Goal: Ask a question: Seek information or help from site administrators or community

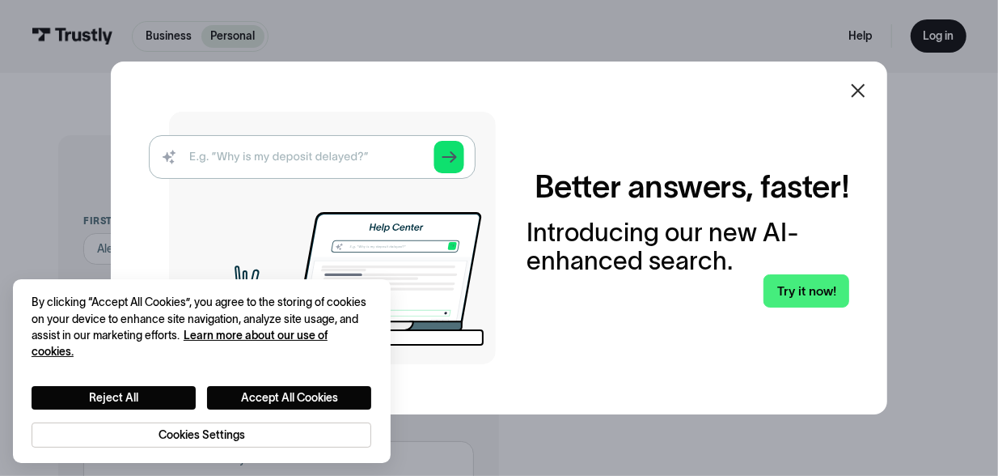
click at [868, 89] on icon at bounding box center [858, 90] width 19 height 19
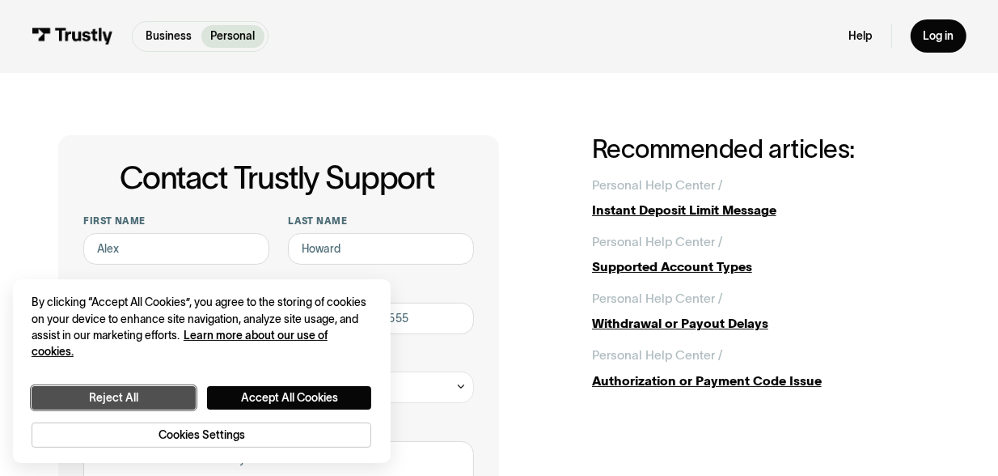
click at [179, 392] on button "Reject All" at bounding box center [114, 397] width 164 height 23
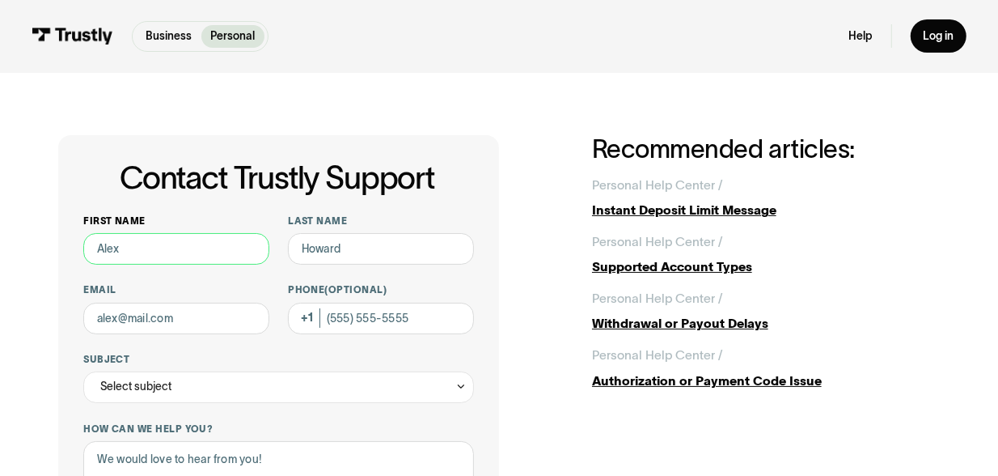
click at [147, 262] on input "First name" at bounding box center [176, 249] width 186 height 32
type input "[PERSON_NAME]"
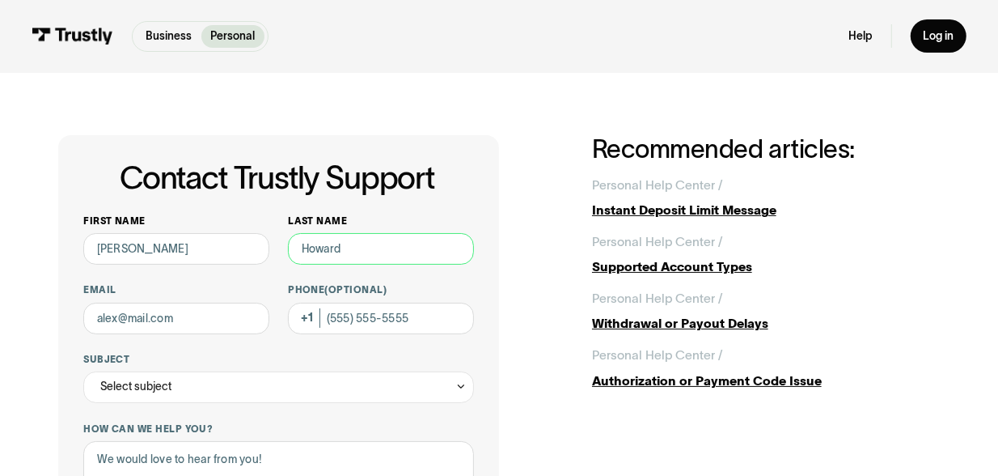
click at [342, 258] on input "Last name" at bounding box center [381, 249] width 186 height 32
type input "[PERSON_NAME]"
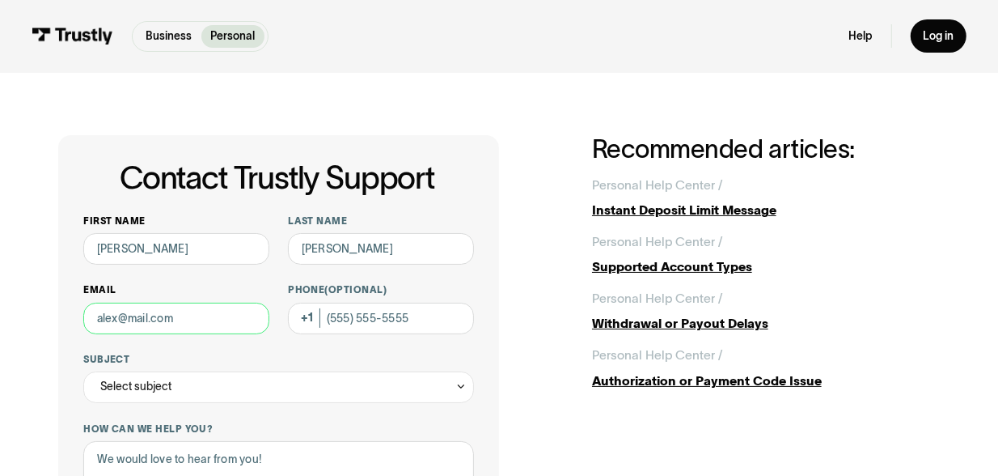
click at [210, 322] on input "Email" at bounding box center [176, 319] width 186 height 32
drag, startPoint x: 250, startPoint y: 323, endPoint x: 0, endPoint y: 352, distance: 251.7
type input "[EMAIL_ADDRESS][DOMAIN_NAME]"
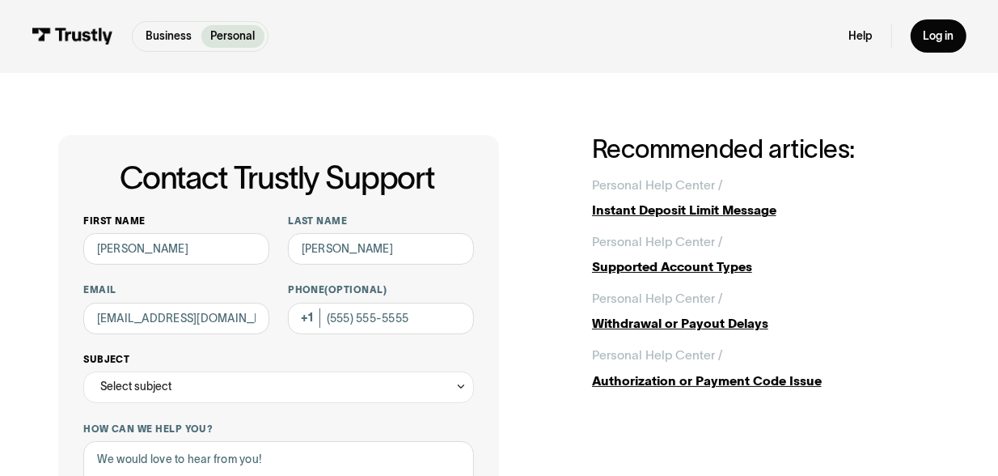
click at [149, 391] on div "Select subject" at bounding box center [135, 386] width 71 height 19
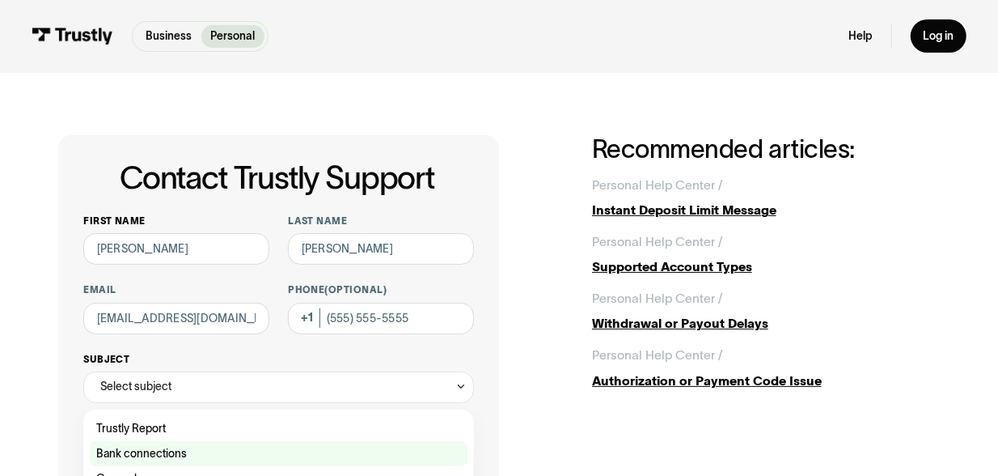
click at [147, 449] on div "Contact Trustly Support" at bounding box center [279, 453] width 378 height 25
type input "**********"
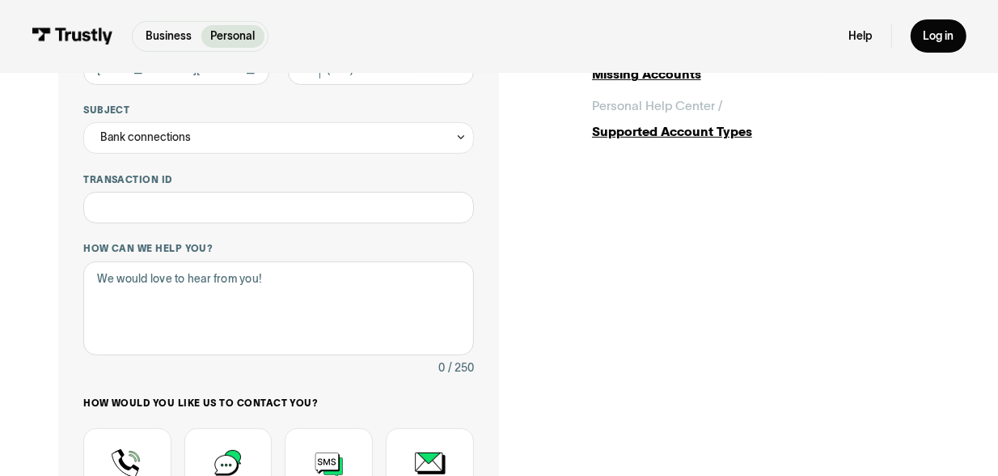
scroll to position [265, 0]
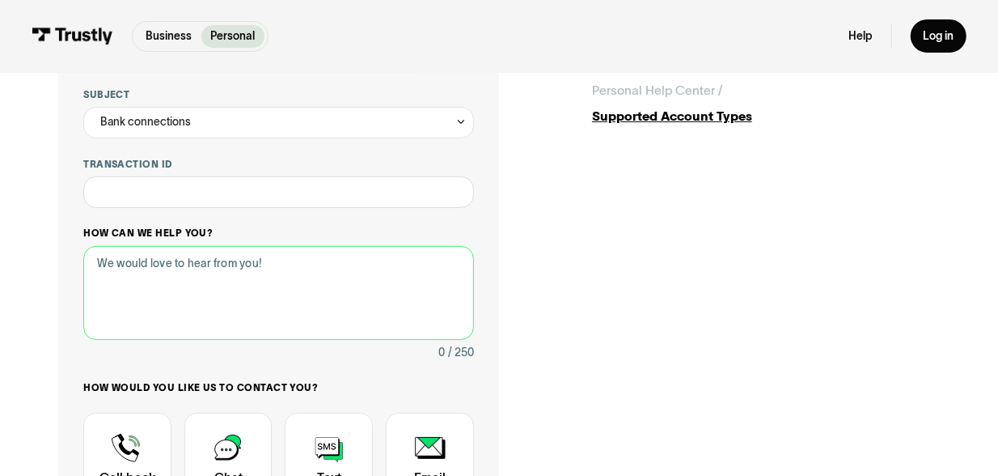
click at [117, 271] on textarea "How can we help you?" at bounding box center [278, 293] width 391 height 95
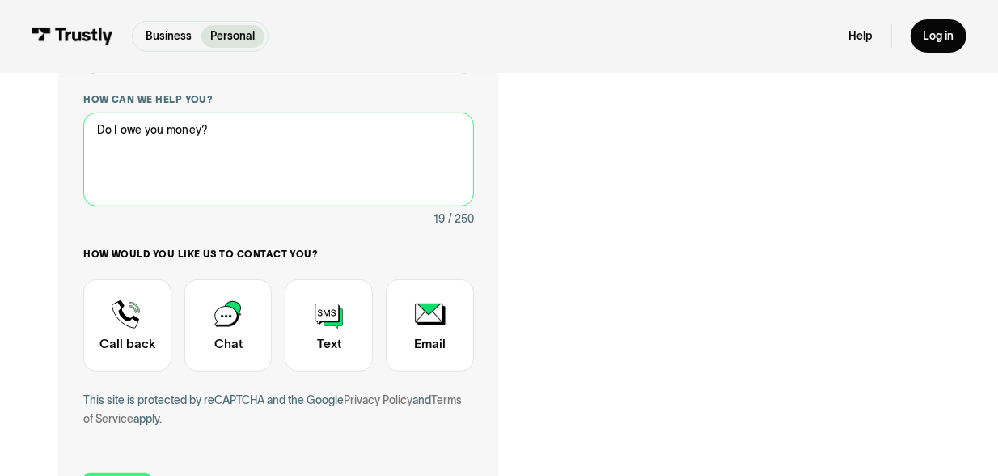
scroll to position [389, 0]
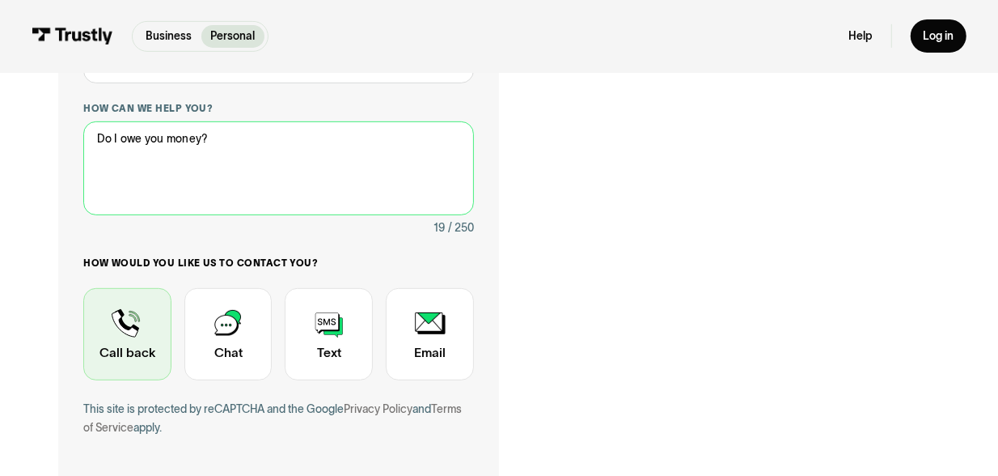
type textarea "Do I owe you money?"
click at [100, 349] on div "Contact Trustly Support" at bounding box center [127, 334] width 88 height 92
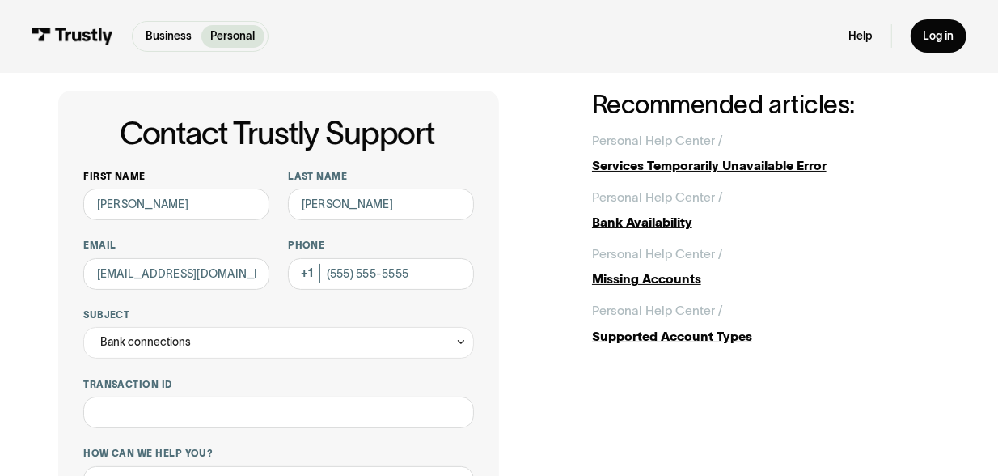
scroll to position [33, 0]
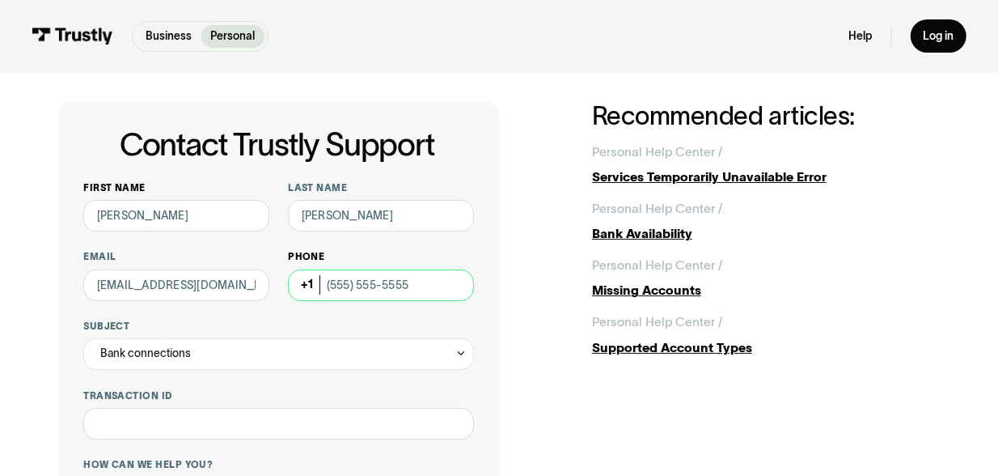
click at [354, 287] on input "Phone (Optional)" at bounding box center [381, 285] width 186 height 32
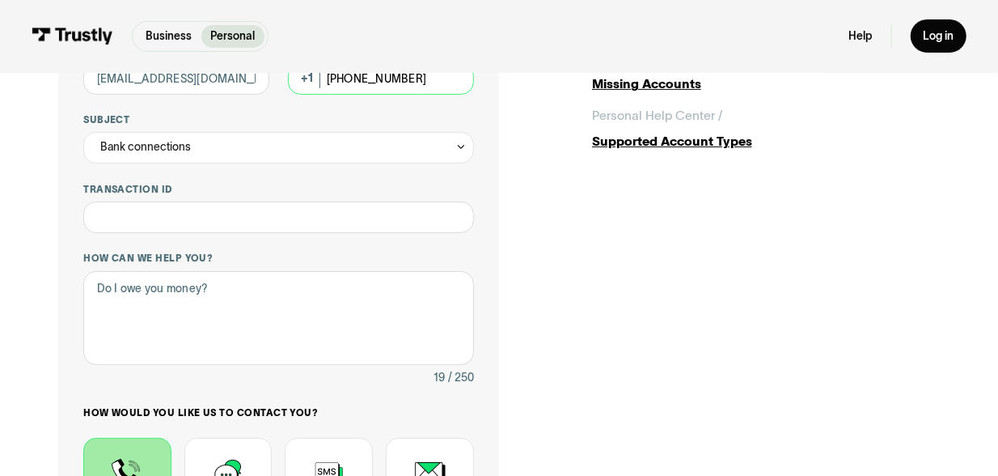
scroll to position [244, 0]
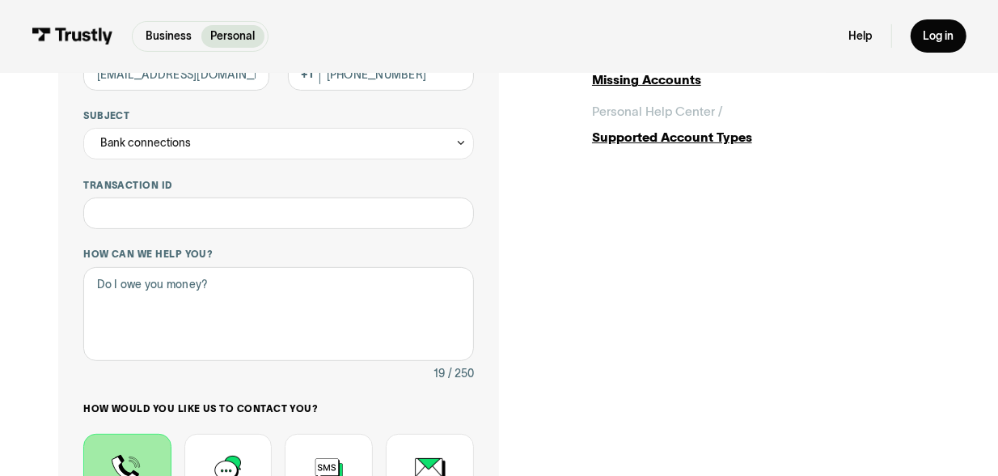
click at [132, 442] on div "Contact Trustly Support" at bounding box center [127, 480] width 88 height 92
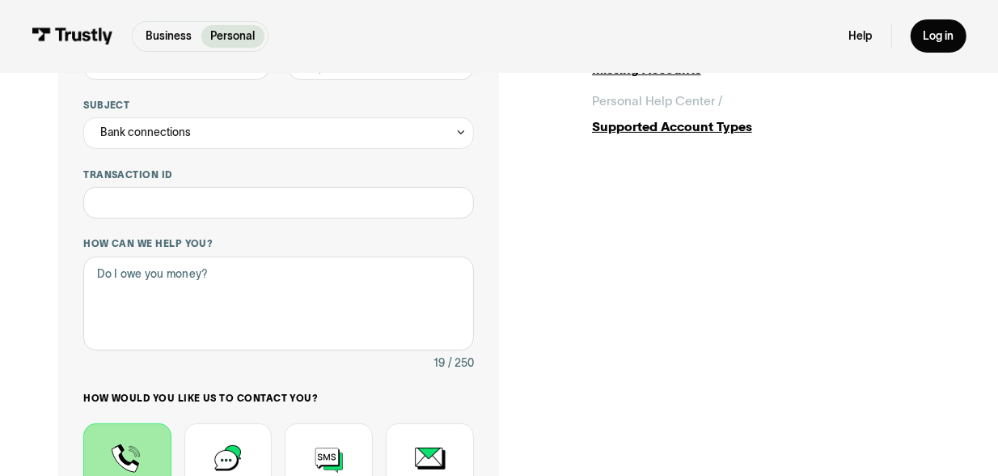
click at [132, 445] on div "Contact Trustly Support" at bounding box center [127, 469] width 88 height 92
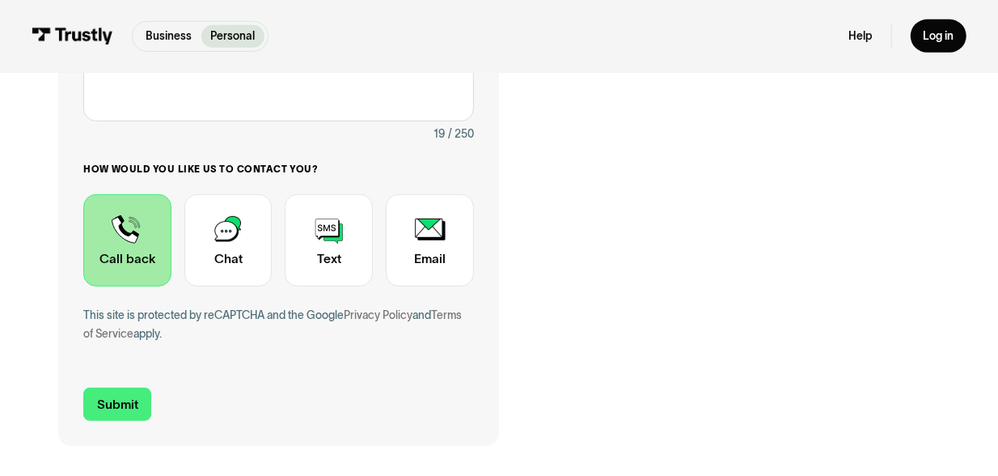
scroll to position [522, 0]
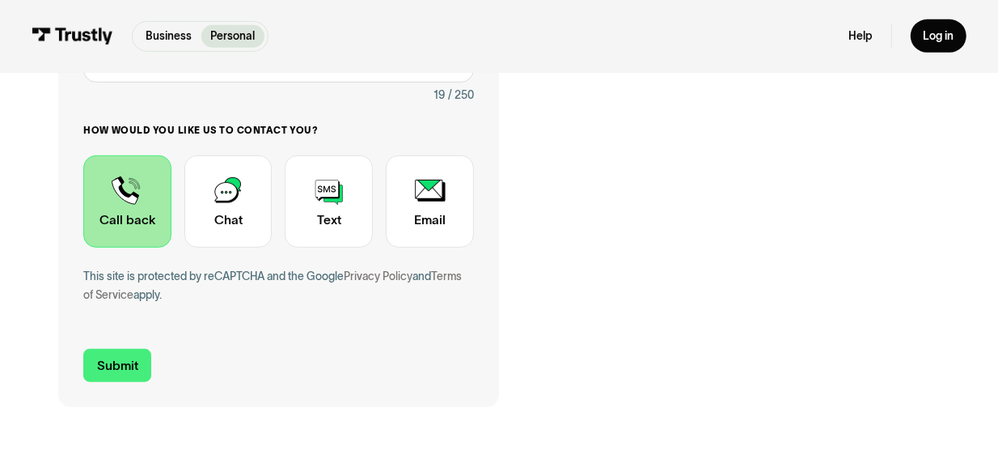
click at [133, 346] on form "**********" at bounding box center [278, 37] width 391 height 689
click at [127, 362] on input "Submit" at bounding box center [117, 365] width 68 height 33
type input "[PHONE_NUMBER]"
